Goal: Task Accomplishment & Management: Complete application form

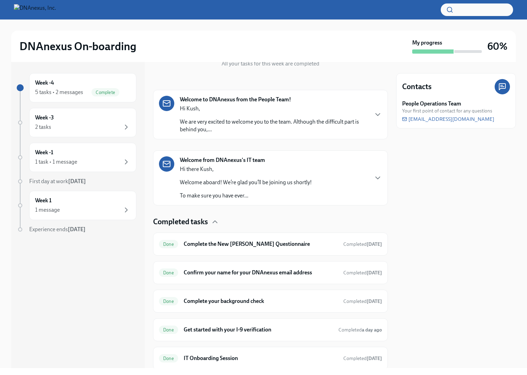
scroll to position [69, 0]
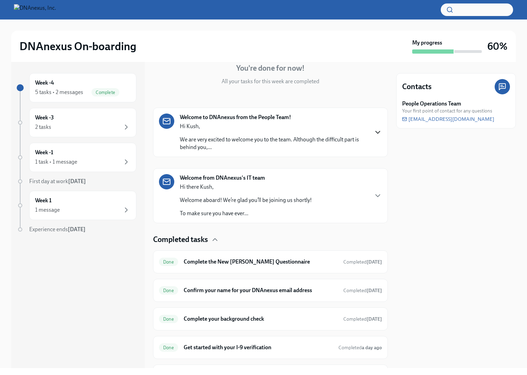
click at [379, 135] on icon "button" at bounding box center [378, 132] width 8 height 8
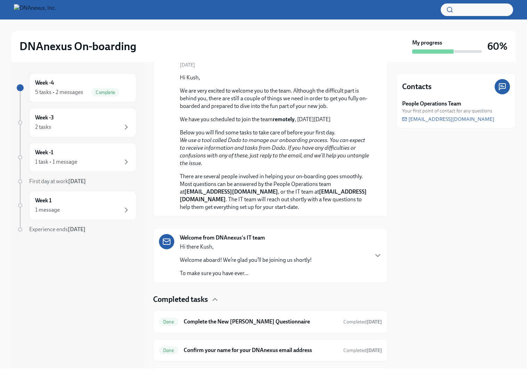
scroll to position [151, 0]
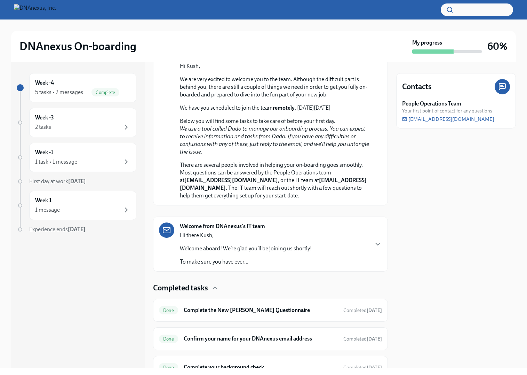
click at [283, 239] on div "Welcome from DNAnexus's IT team Hi there [PERSON_NAME], Welcome aboard! We’re g…" at bounding box center [246, 243] width 132 height 43
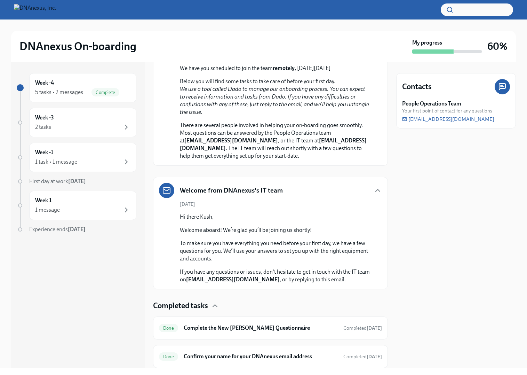
scroll to position [144, 0]
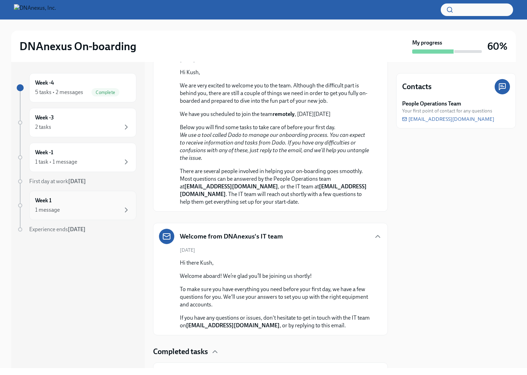
click at [93, 206] on div "1 message" at bounding box center [82, 210] width 95 height 8
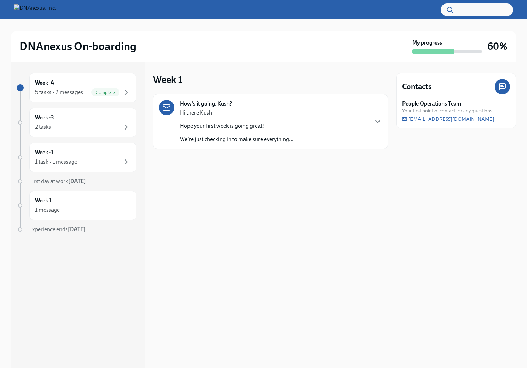
click at [275, 113] on p "Hi there Kush," at bounding box center [236, 113] width 113 height 8
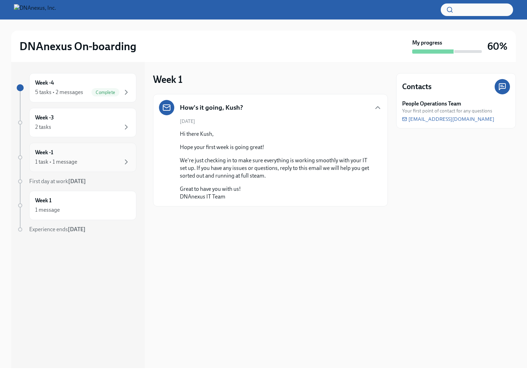
click at [115, 159] on div "1 task • 1 message" at bounding box center [82, 162] width 95 height 8
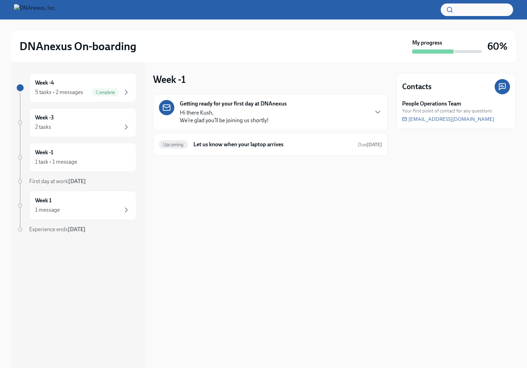
click at [232, 118] on p "Hi there [PERSON_NAME], We’re glad you’ll be joining us shortly!" at bounding box center [224, 116] width 89 height 15
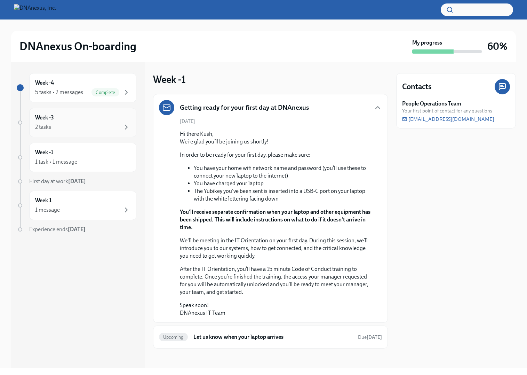
click at [108, 126] on div "2 tasks" at bounding box center [82, 127] width 95 height 8
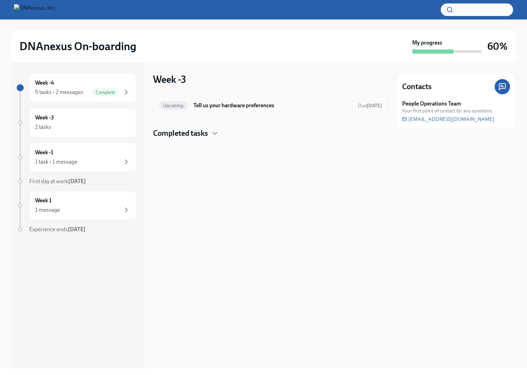
click at [239, 106] on h6 "Tell us your hardware preferences" at bounding box center [273, 106] width 159 height 8
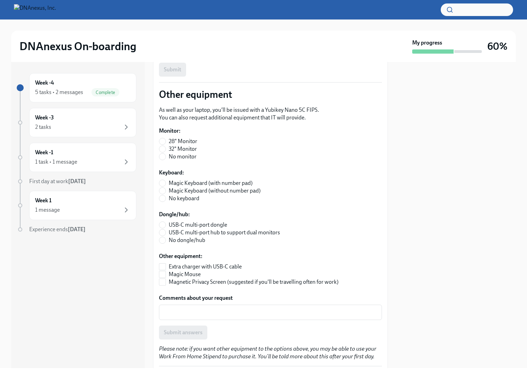
scroll to position [136, 0]
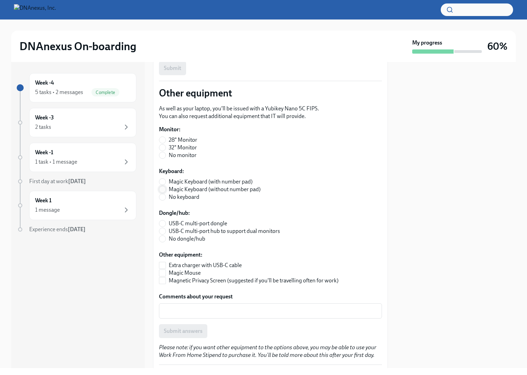
click at [163, 189] on input "Magic Keyboard (without number pad)" at bounding box center [162, 189] width 6 height 6
radio input "true"
click at [164, 231] on input "USB-C multi-port hub to support dual monitors" at bounding box center [162, 231] width 6 height 6
radio input "true"
click at [190, 275] on span "Magic Mouse" at bounding box center [185, 273] width 32 height 8
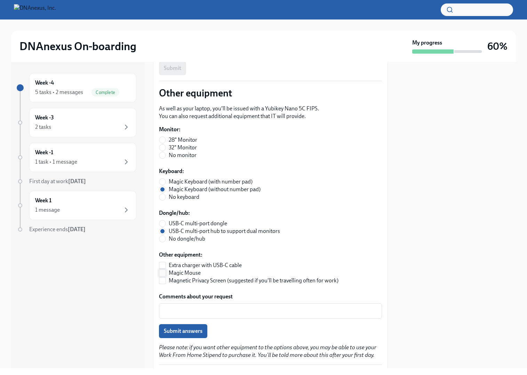
click at [166, 275] on input "Magic Mouse" at bounding box center [162, 273] width 6 height 6
checkbox input "true"
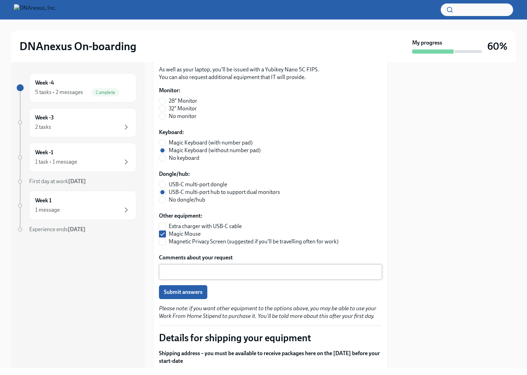
scroll to position [175, 0]
click at [202, 242] on span "Magnetic Privacy Screen (suggested if you'll be travelling often for work)" at bounding box center [254, 241] width 170 height 8
click at [166, 242] on input "Magnetic Privacy Screen (suggested if you'll be travelling often for work)" at bounding box center [162, 241] width 6 height 6
checkbox input "true"
click at [186, 227] on span "Extra charger with USB-C cable" at bounding box center [205, 226] width 73 height 8
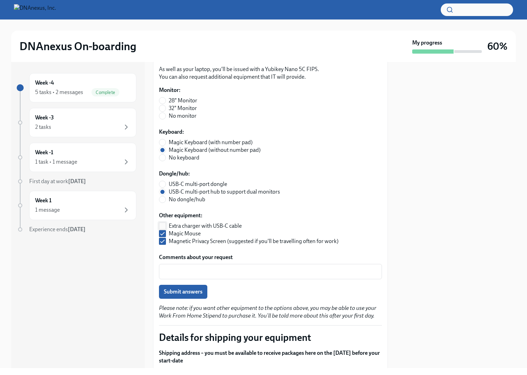
click at [166, 227] on input "Extra charger with USB-C cable" at bounding box center [162, 226] width 6 height 6
checkbox input "true"
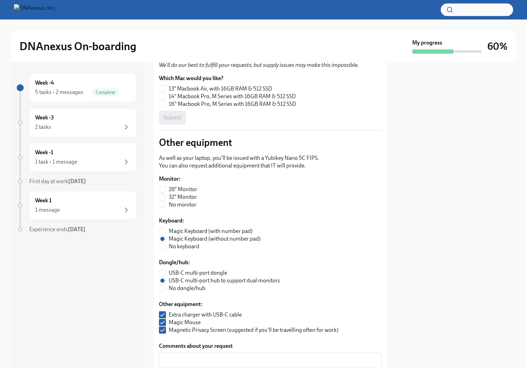
scroll to position [79, 0]
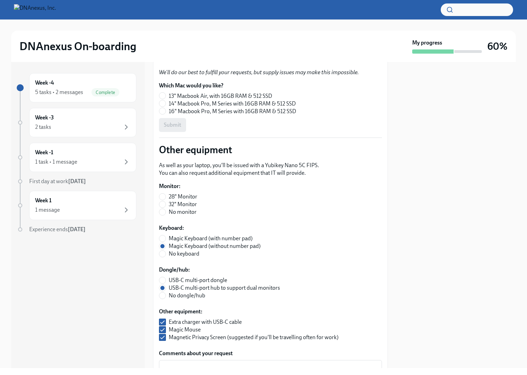
click at [183, 211] on span "No monitor" at bounding box center [183, 212] width 28 height 8
click at [166, 211] on input "No monitor" at bounding box center [162, 212] width 6 height 6
radio input "true"
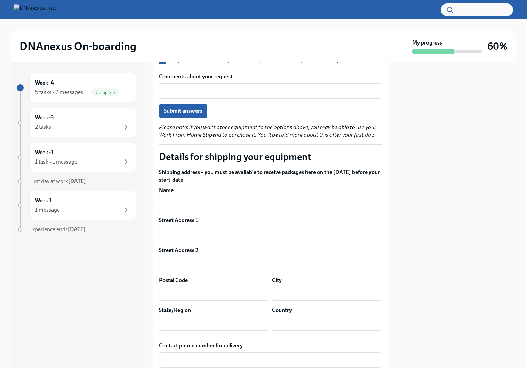
scroll to position [362, 0]
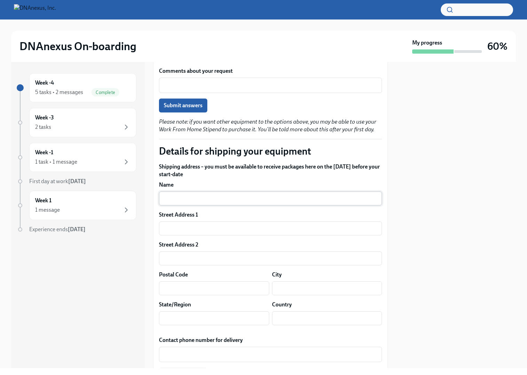
click at [200, 200] on input "text" at bounding box center [270, 198] width 223 height 14
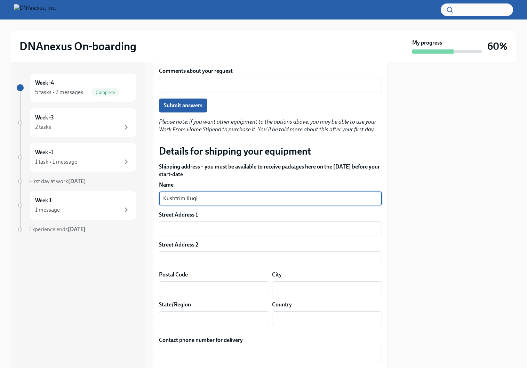
type input "Kushtrim Kuqi"
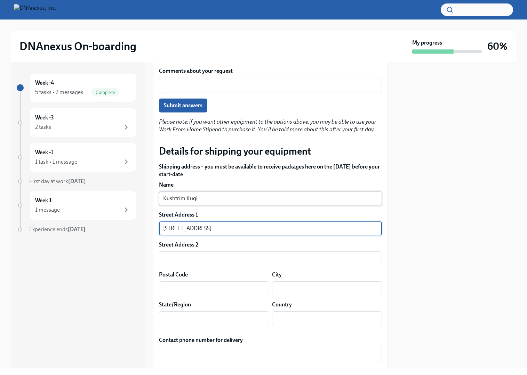
type input "[STREET_ADDRESS]"
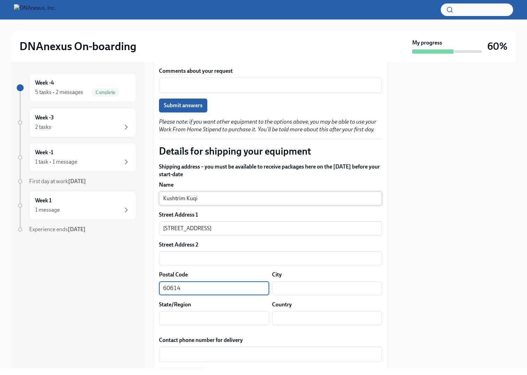
type input "60614"
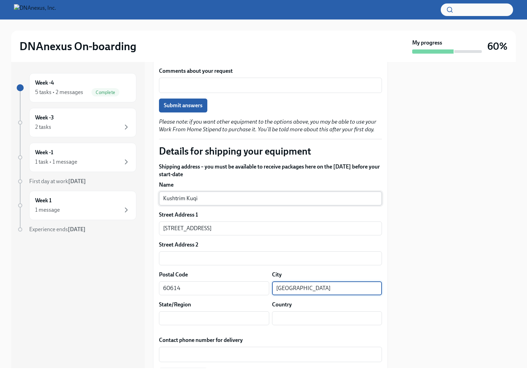
type input "[GEOGRAPHIC_DATA]"
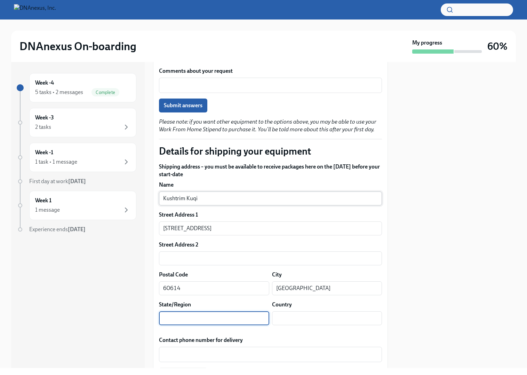
type input "i"
type input "IL"
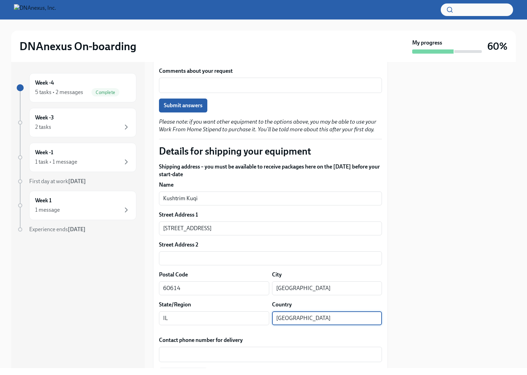
type input "[GEOGRAPHIC_DATA]"
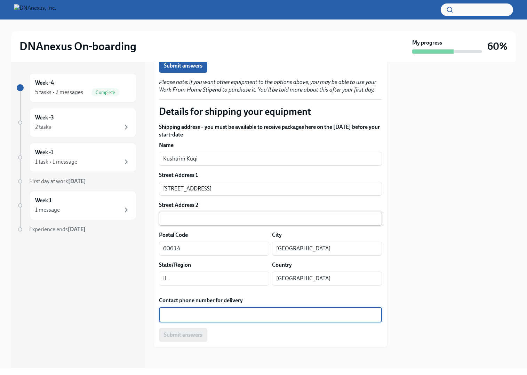
scroll to position [403, 0]
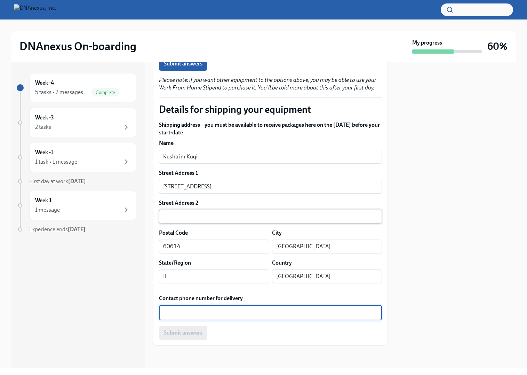
type textarea "+"
type textarea "[PHONE_NUMBER]"
click at [468, 195] on div at bounding box center [456, 215] width 120 height 306
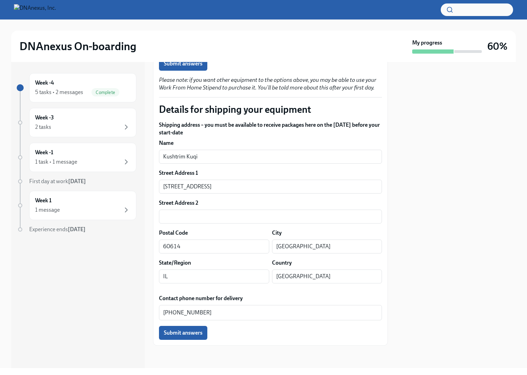
click at [481, 214] on div at bounding box center [456, 215] width 120 height 306
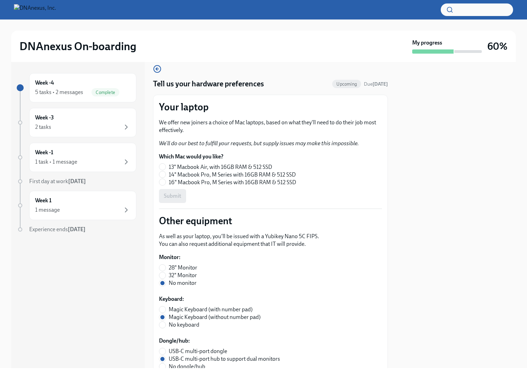
scroll to position [0, 0]
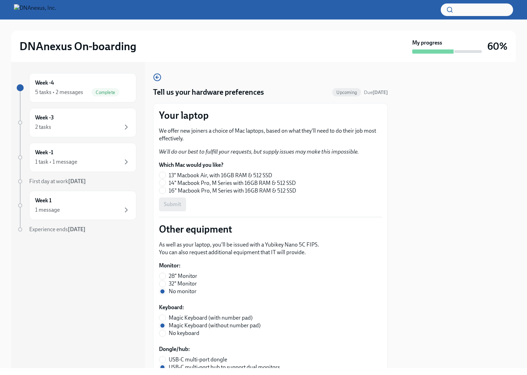
click at [201, 183] on span "14" Macbook Pro, M Series with 16GB RAM & 512 SSD" at bounding box center [232, 183] width 127 height 8
click at [166, 183] on input "14" Macbook Pro, M Series with 16GB RAM & 512 SSD" at bounding box center [162, 183] width 6 height 6
radio input "true"
click at [159, 197] on button "Submit" at bounding box center [172, 204] width 27 height 14
click at [104, 153] on div "Week -1 1 task • 1 message" at bounding box center [82, 157] width 95 height 17
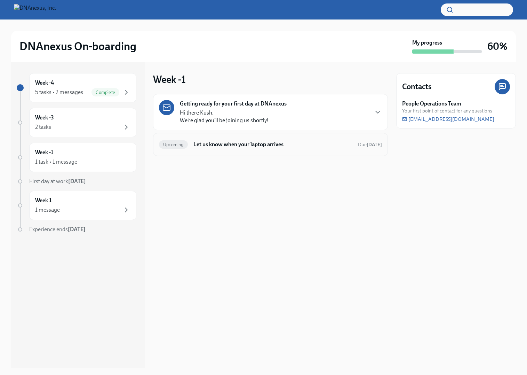
click at [229, 147] on h6 "Let us know when your laptop arrives" at bounding box center [273, 145] width 159 height 8
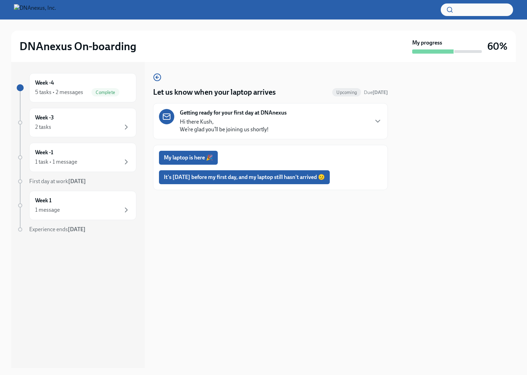
click at [239, 114] on strong "Getting ready for your first day at DNAnexus" at bounding box center [233, 113] width 107 height 8
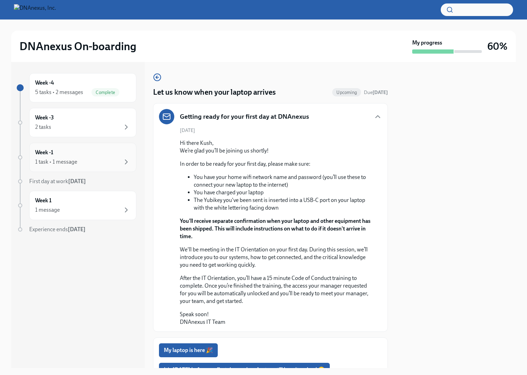
click at [92, 156] on div "Week -1 1 task • 1 message" at bounding box center [82, 157] width 95 height 17
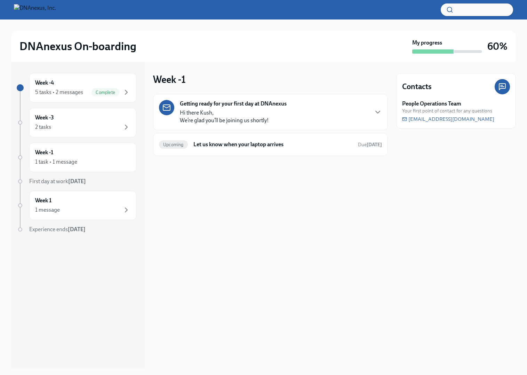
click at [288, 120] on div "Getting ready for your first day at DNAnexus Hi there Kush, We’re glad you’ll b…" at bounding box center [270, 112] width 223 height 24
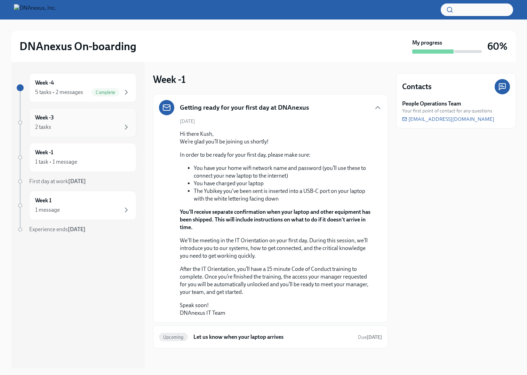
click at [106, 119] on div "Week -3 2 tasks" at bounding box center [82, 122] width 95 height 17
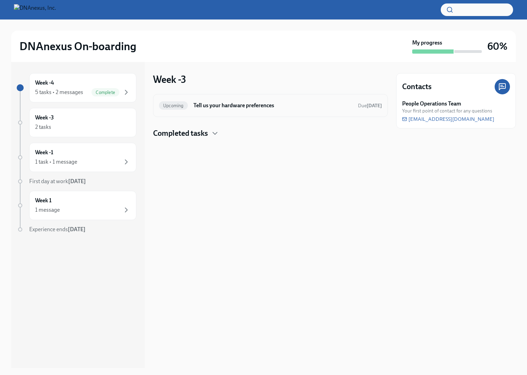
click at [230, 105] on h6 "Tell us your hardware preferences" at bounding box center [273, 106] width 159 height 8
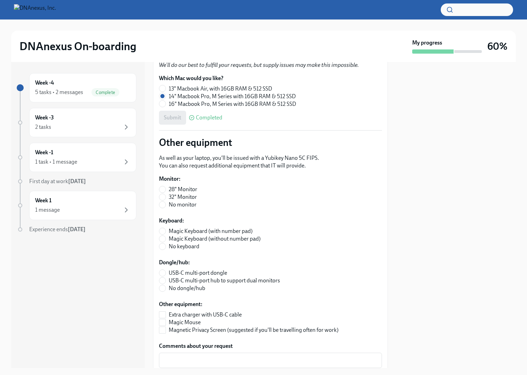
scroll to position [87, 0]
click at [163, 206] on input "No monitor" at bounding box center [162, 204] width 6 height 6
radio input "true"
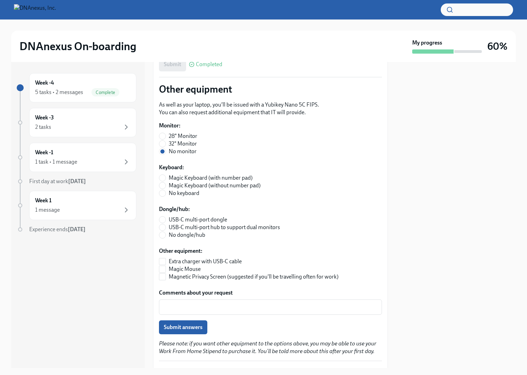
scroll to position [142, 0]
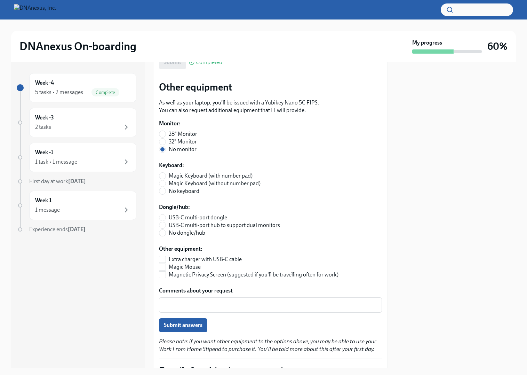
click at [166, 185] on label "Magic Keyboard (without number pad)" at bounding box center [210, 184] width 102 height 8
click at [166, 185] on input "Magic Keyboard (without number pad)" at bounding box center [162, 183] width 6 height 6
radio input "true"
click at [162, 225] on input "USB-C multi-port hub to support dual monitors" at bounding box center [162, 225] width 6 height 6
radio input "true"
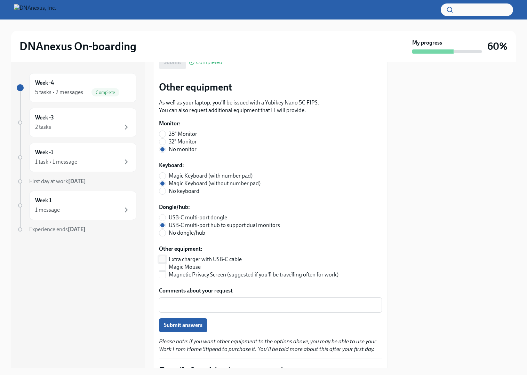
click at [164, 260] on input "Extra charger with USB-C cable" at bounding box center [162, 259] width 6 height 6
checkbox input "true"
click at [161, 267] on input "Magic Mouse" at bounding box center [162, 267] width 6 height 6
checkbox input "true"
click at [161, 276] on input "Magnetic Privacy Screen (suggested if you'll be travelling often for work)" at bounding box center [162, 274] width 6 height 6
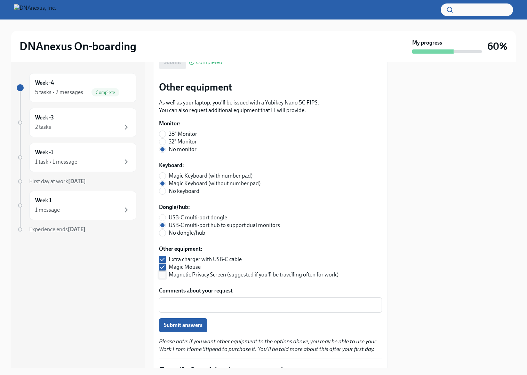
checkbox input "true"
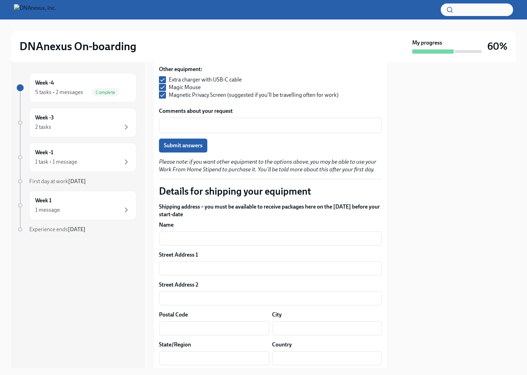
scroll to position [329, 0]
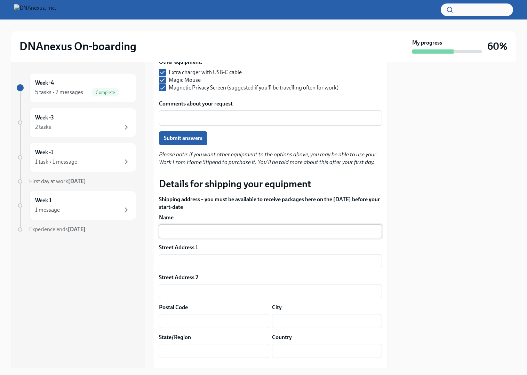
click at [182, 230] on input "text" at bounding box center [270, 231] width 223 height 14
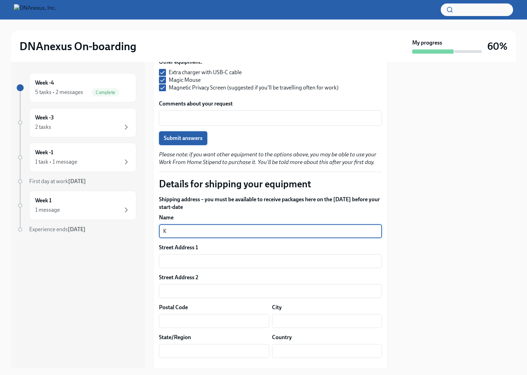
type input "K"
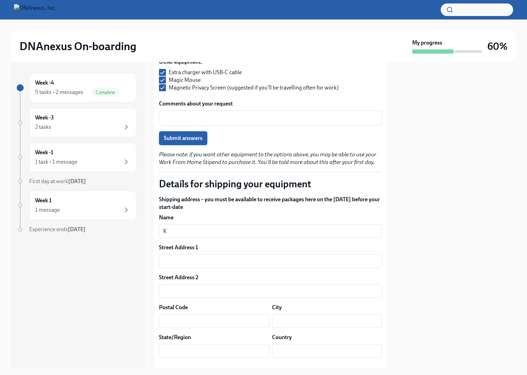
click at [186, 139] on span "Submit answers" at bounding box center [183, 138] width 39 height 7
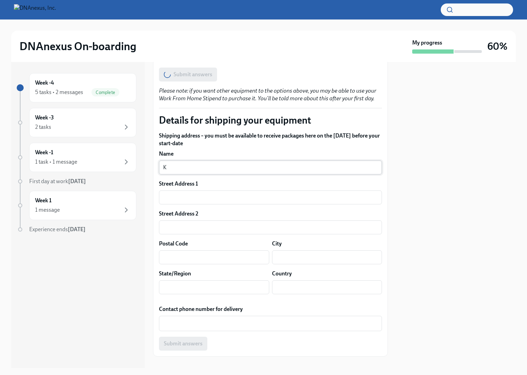
scroll to position [403, 0]
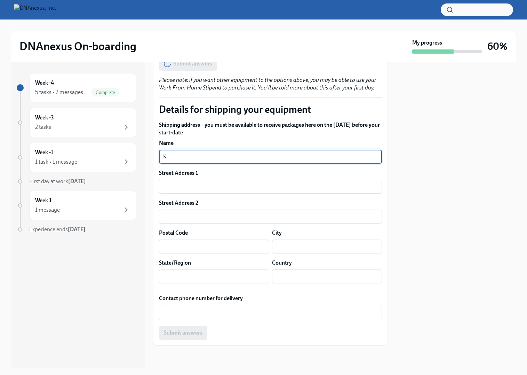
drag, startPoint x: 179, startPoint y: 155, endPoint x: 185, endPoint y: 156, distance: 6.0
click at [167, 154] on input "K" at bounding box center [270, 157] width 223 height 14
type input "Kushtrim Kuqi"
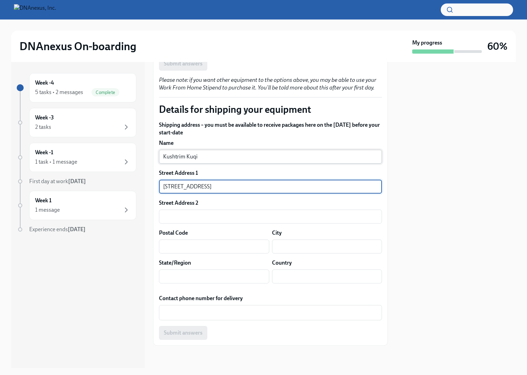
type input "[STREET_ADDRESS]"
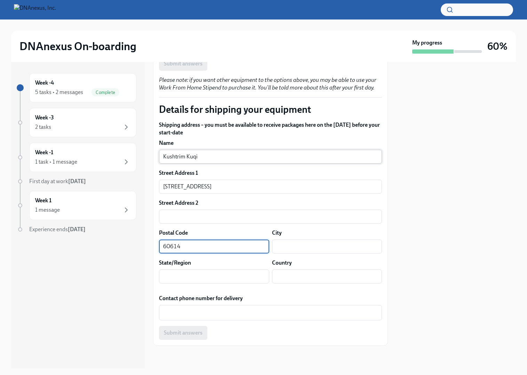
type input "60614"
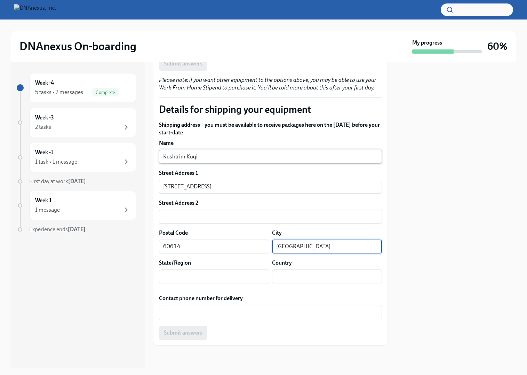
type input "[GEOGRAPHIC_DATA]"
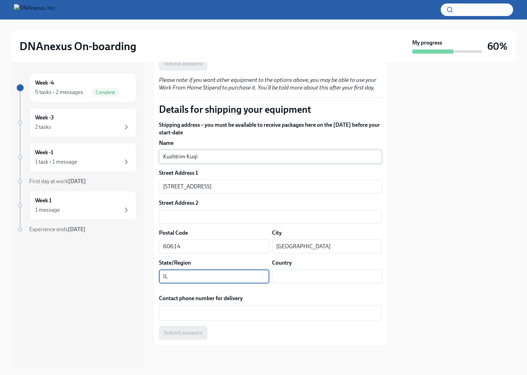
type input "IL"
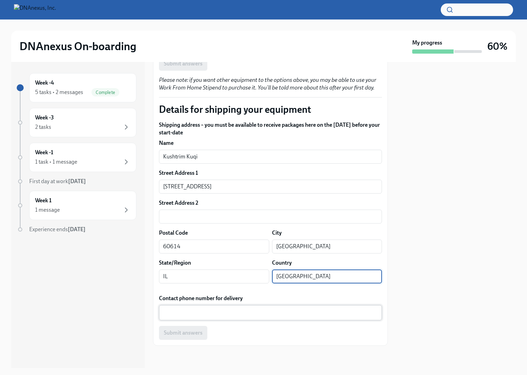
type input "[GEOGRAPHIC_DATA]"
click at [212, 312] on textarea "Contact phone number for delivery" at bounding box center [270, 312] width 215 height 8
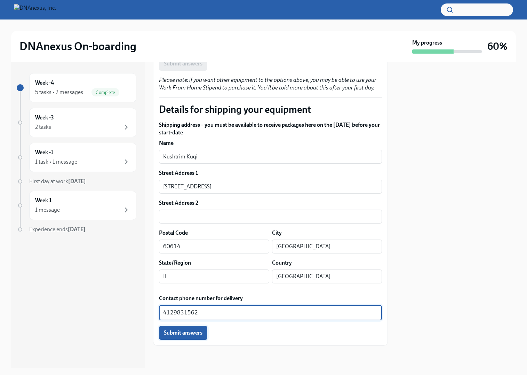
type textarea "4129831562"
click at [176, 334] on span "Submit answers" at bounding box center [183, 332] width 39 height 7
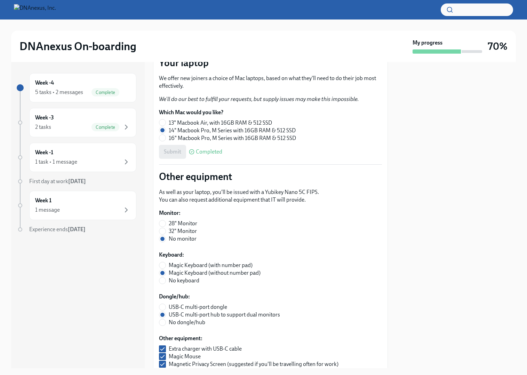
scroll to position [0, 0]
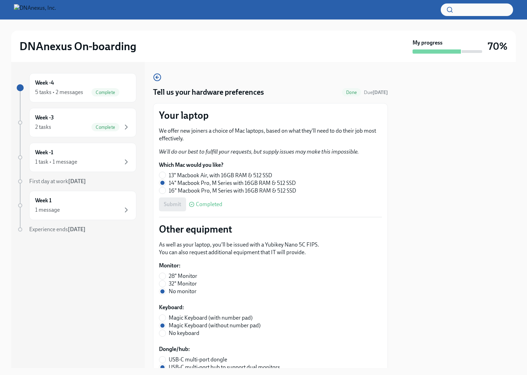
click at [213, 193] on span "16" Macbook Pro, M Series with 16GB RAM & 512 SSD" at bounding box center [232, 191] width 127 height 8
click at [166, 193] on input "16" Macbook Pro, M Series with 16GB RAM & 512 SSD" at bounding box center [162, 190] width 6 height 6
radio input "true"
click at [183, 181] on span "14" Macbook Pro, M Series with 16GB RAM & 512 SSD" at bounding box center [232, 183] width 127 height 8
click at [166, 181] on input "14" Macbook Pro, M Series with 16GB RAM & 512 SSD" at bounding box center [162, 183] width 6 height 6
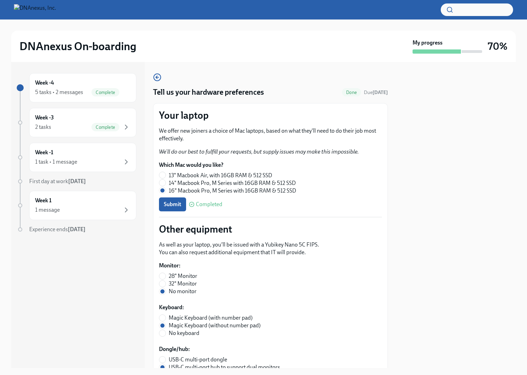
radio input "true"
click at [114, 124] on div "Complete" at bounding box center [106, 127] width 28 height 8
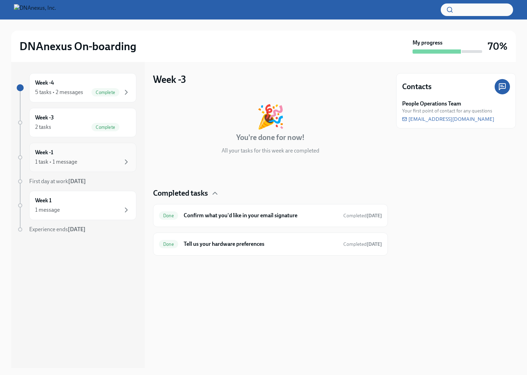
click at [112, 154] on div "Week -1 1 task • 1 message" at bounding box center [82, 157] width 95 height 17
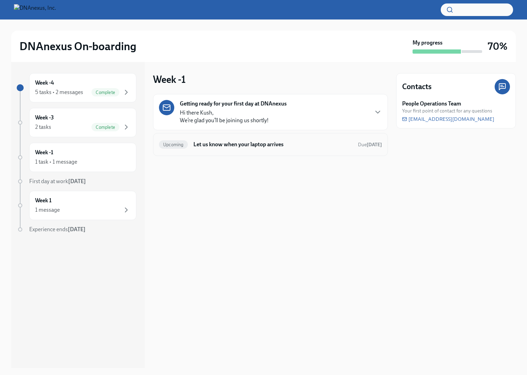
click at [255, 143] on h6 "Let us know when your laptop arrives" at bounding box center [273, 145] width 159 height 8
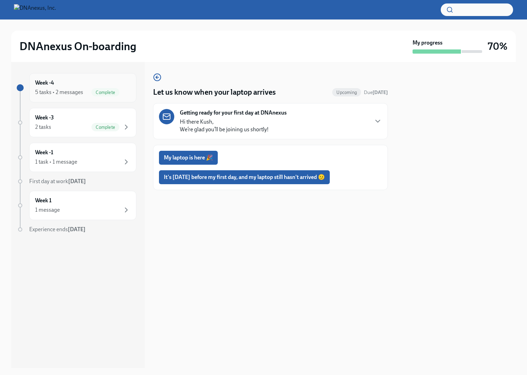
click at [115, 96] on div "Complete" at bounding box center [106, 92] width 28 height 8
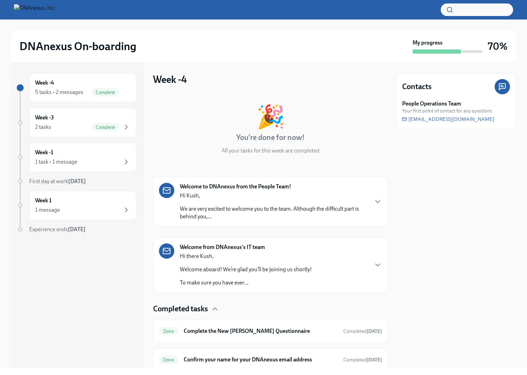
click at [373, 203] on div "Welcome to DNAnexus from the People Team! Hi Kush, We are very excited to welco…" at bounding box center [270, 202] width 223 height 38
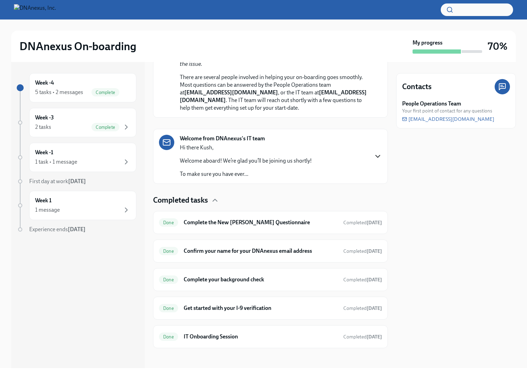
click at [375, 160] on icon "button" at bounding box center [378, 156] width 8 height 8
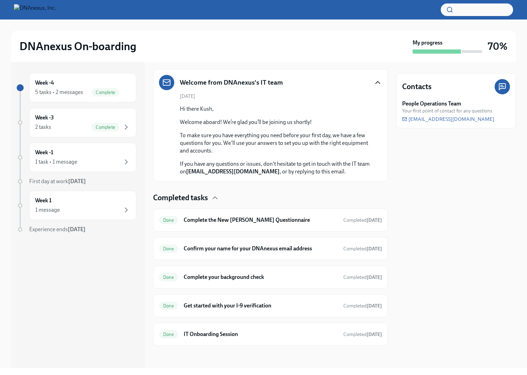
scroll to position [306, 0]
